Goal: Obtain resource: Download file/media

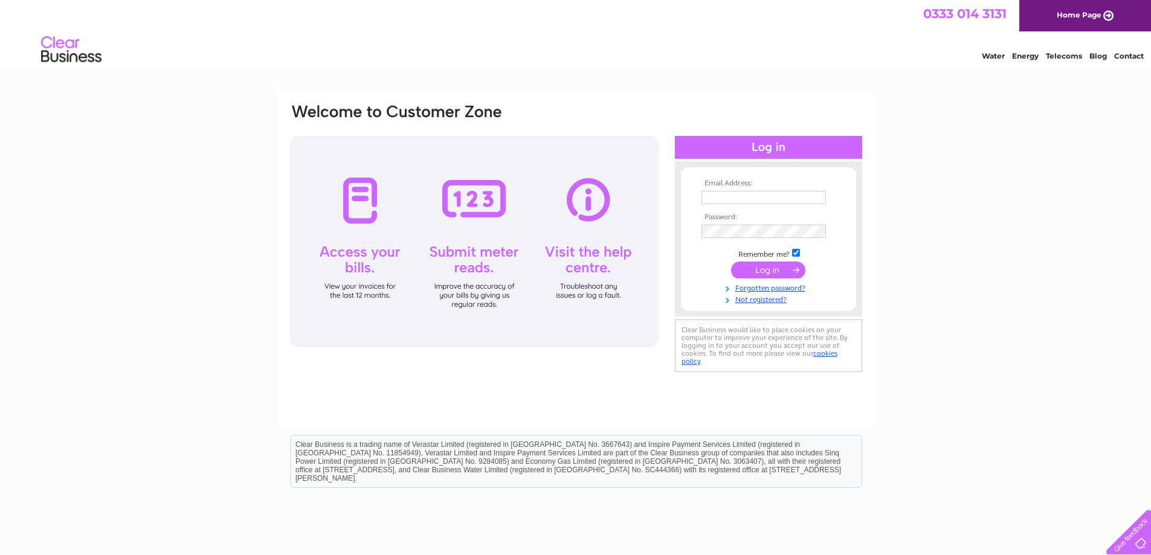
type input "[EMAIL_ADDRESS][DOMAIN_NAME]"
click at [778, 271] on input "submit" at bounding box center [768, 270] width 74 height 17
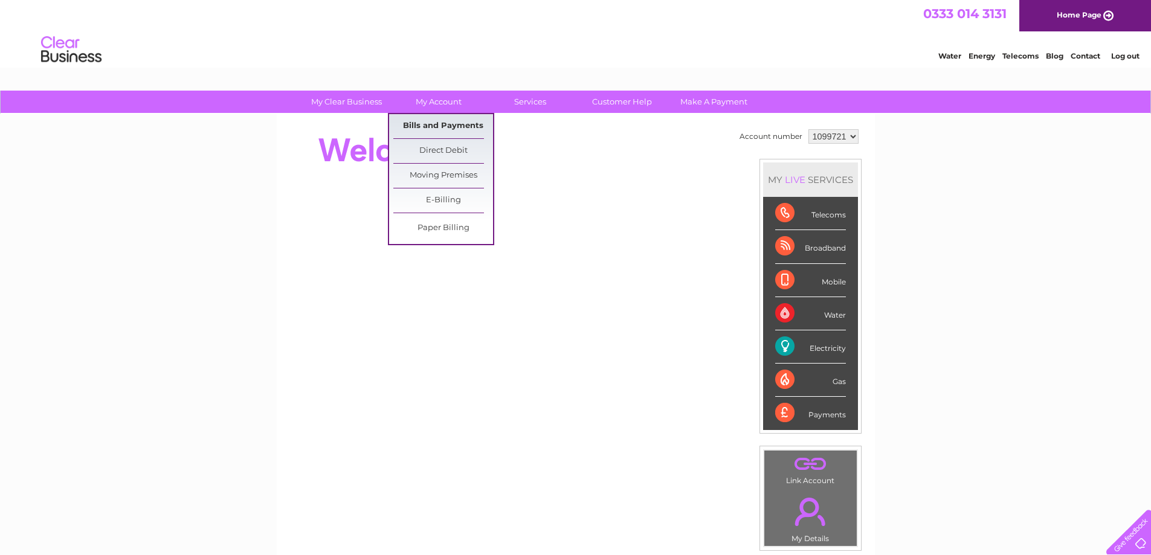
click at [442, 126] on link "Bills and Payments" at bounding box center [443, 126] width 100 height 24
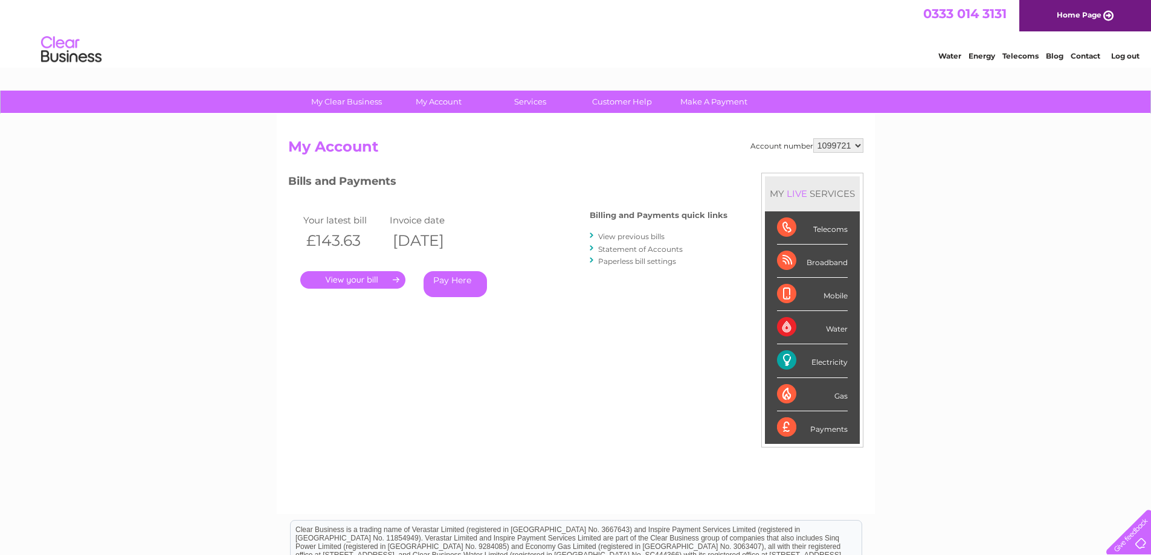
click at [662, 237] on link "View previous bills" at bounding box center [631, 236] width 66 height 9
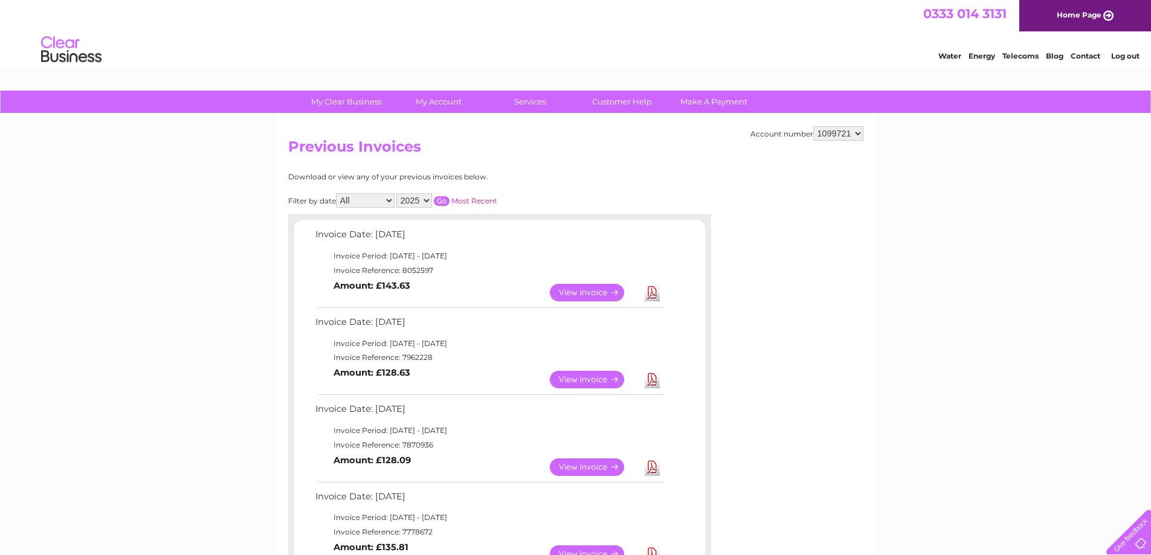
click at [647, 381] on link "Download" at bounding box center [652, 380] width 15 height 18
click at [1119, 57] on link "Log out" at bounding box center [1125, 55] width 28 height 9
